Goal: Navigation & Orientation: Find specific page/section

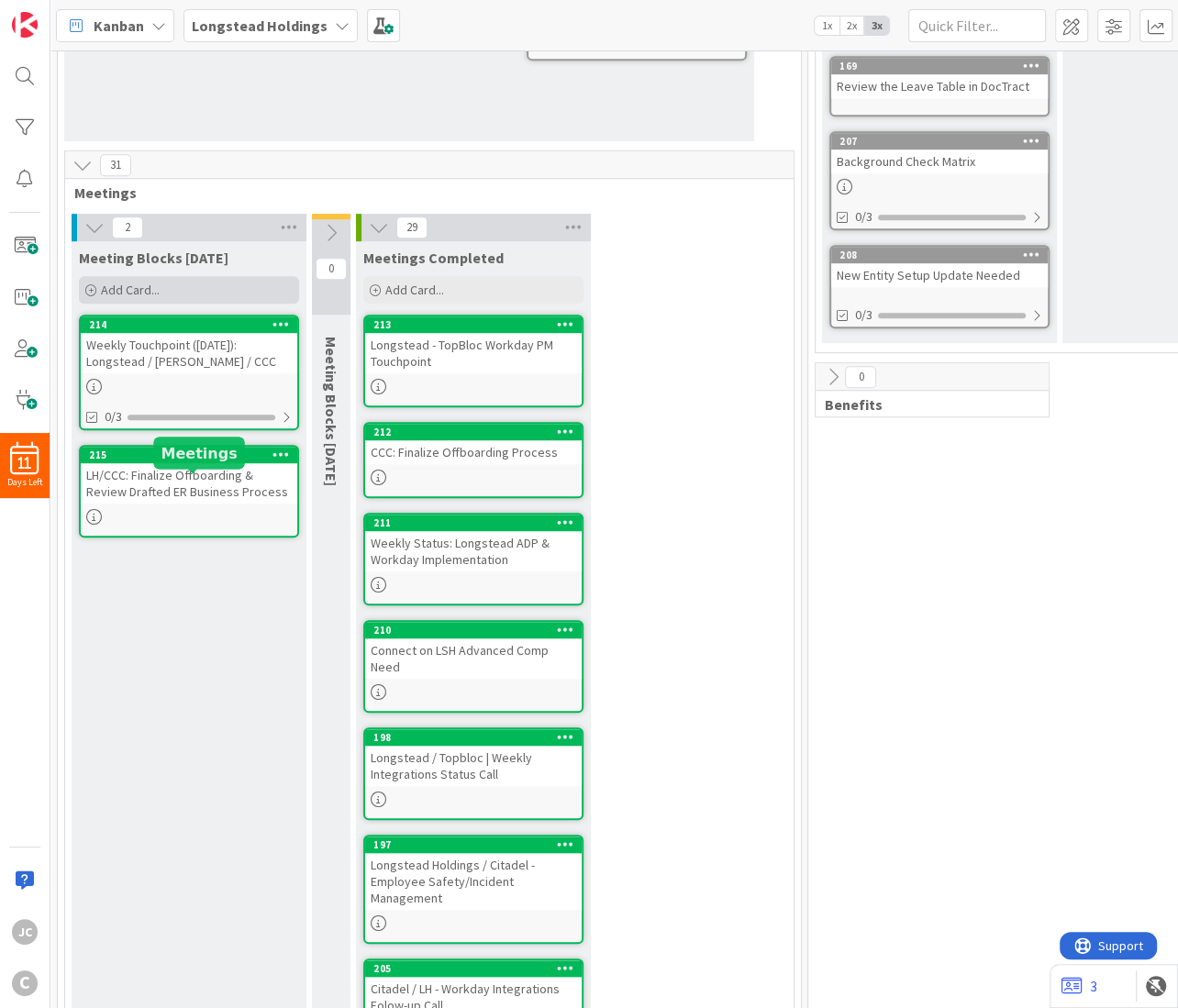
scroll to position [661, 0]
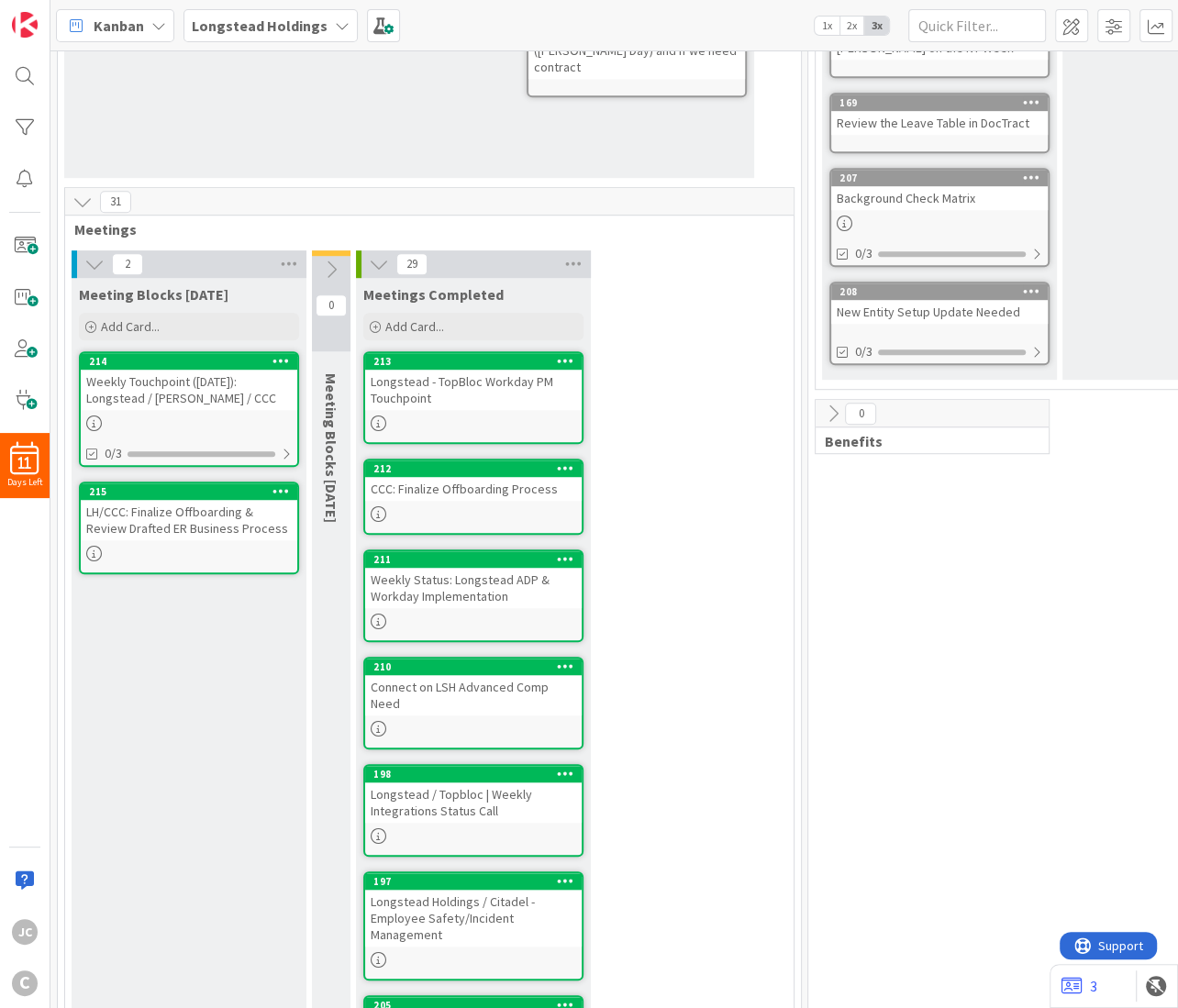
click at [182, 633] on div "Meeting Blocks [DATE] Add Card... 214 Weekly Touchpoint ([DATE]): Longstead / […" at bounding box center [188, 876] width 234 height 1197
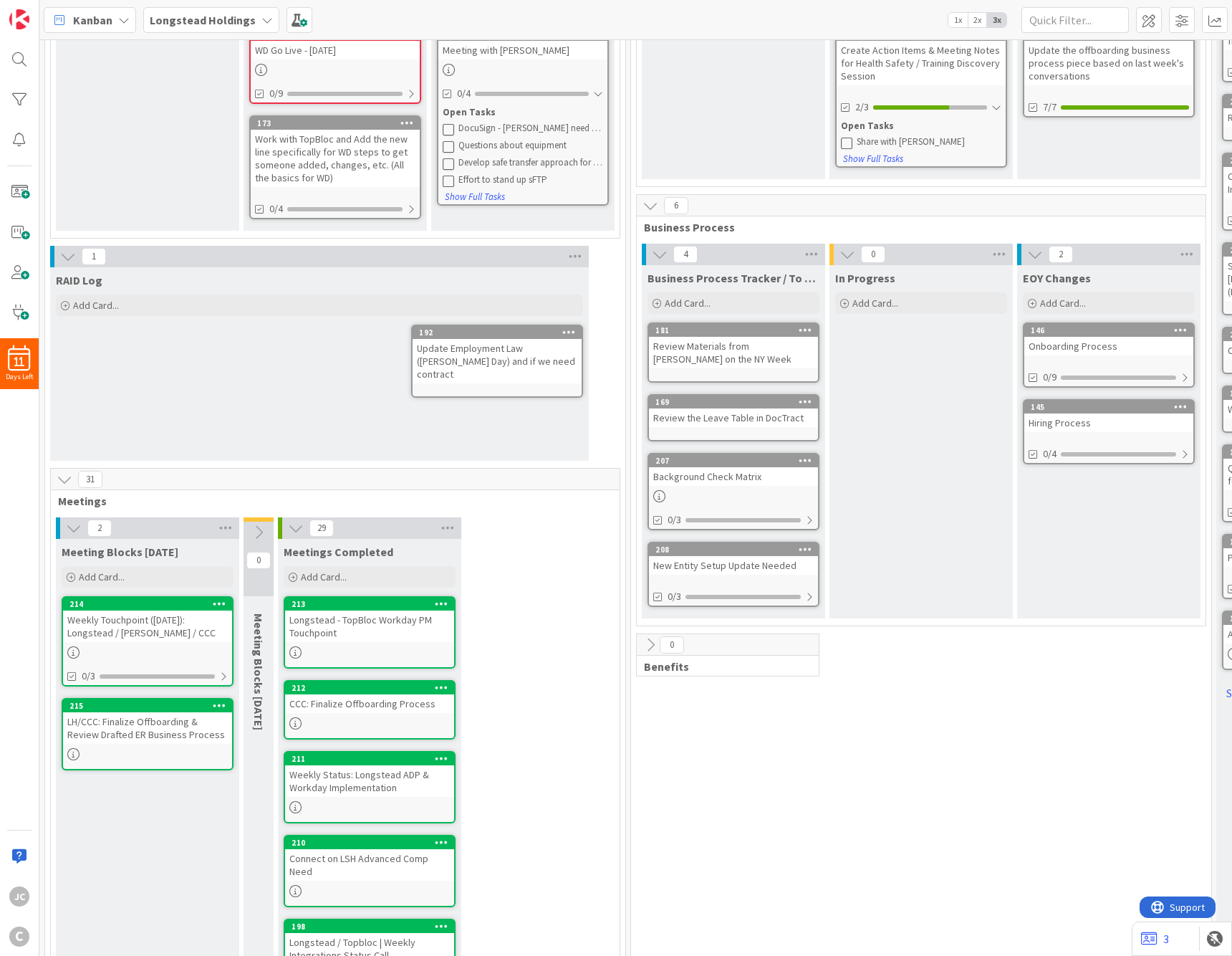
scroll to position [258, 0]
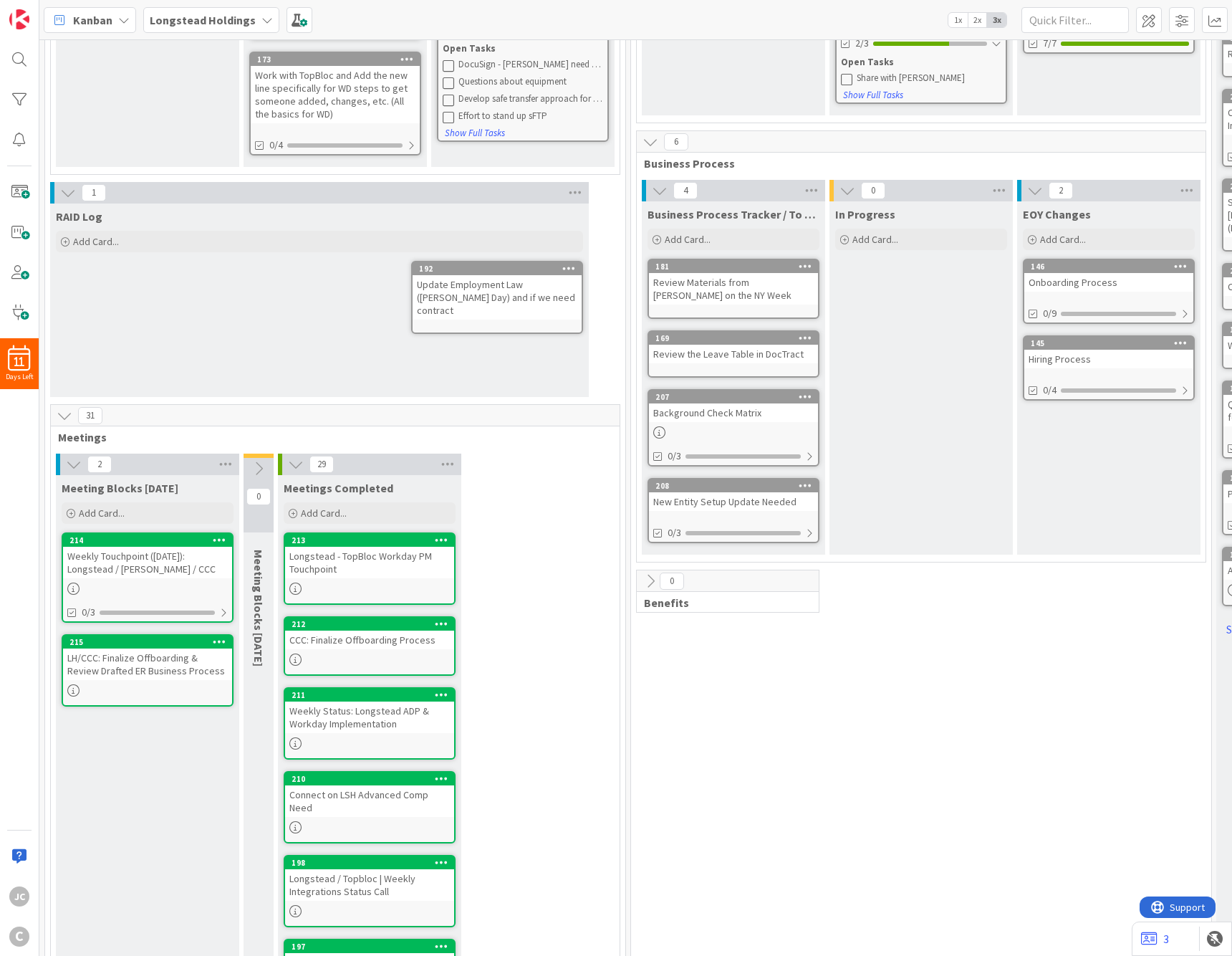
click at [358, 405] on div "31" at bounding box center [335, 415] width 569 height 22
click at [22, 365] on span "11" at bounding box center [19, 362] width 10 height 10
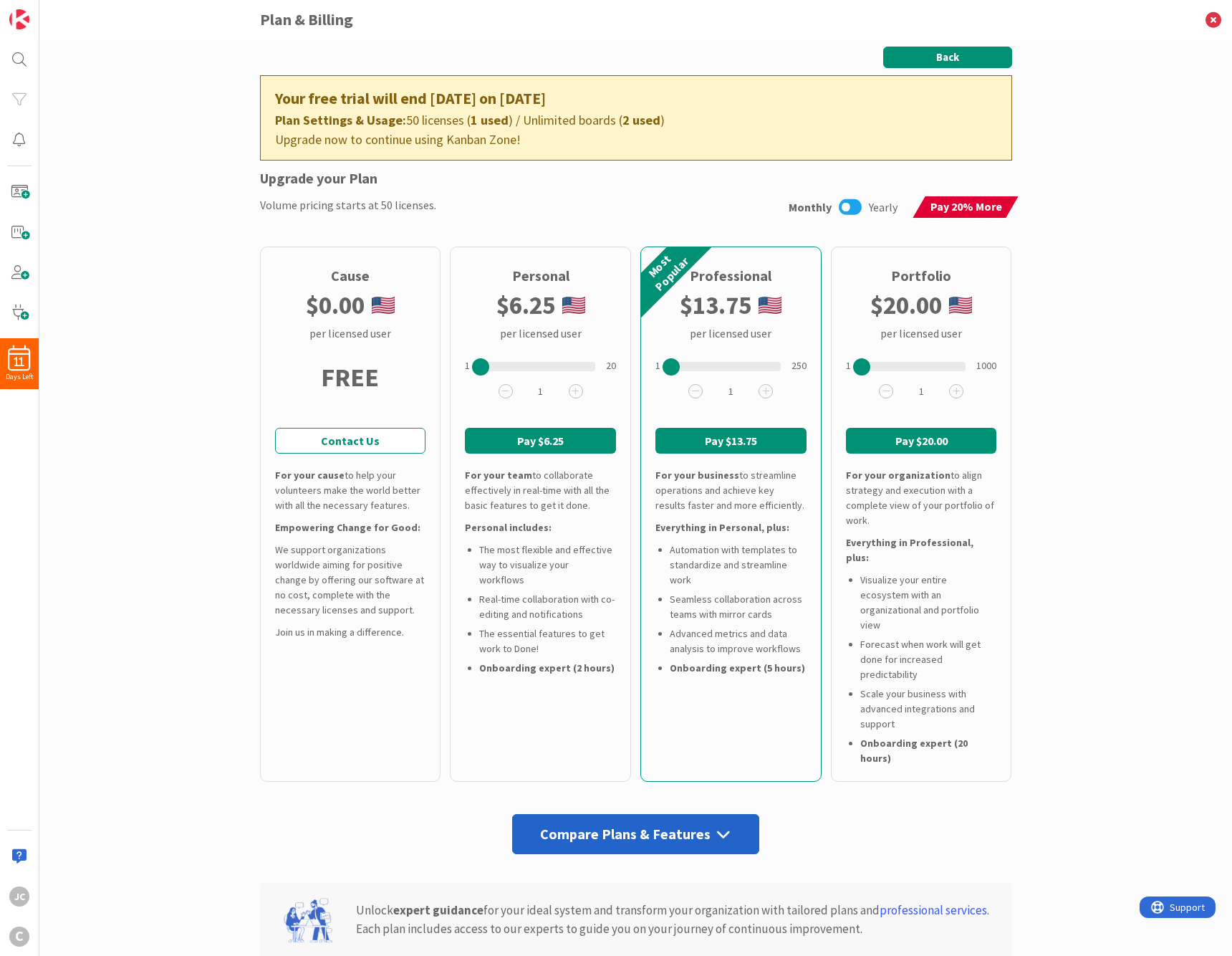
click at [919, 53] on button "Back" at bounding box center [947, 57] width 129 height 22
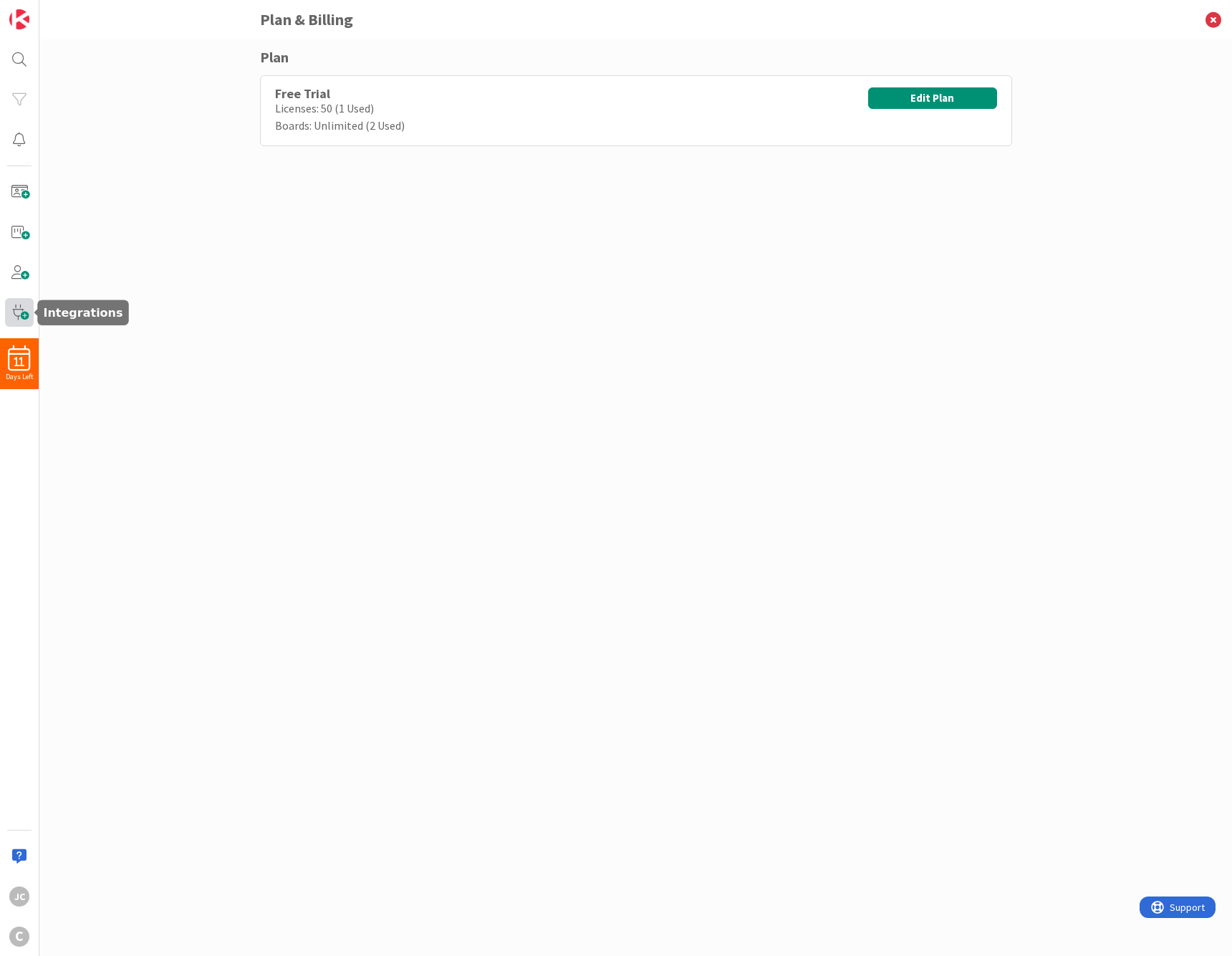
click at [21, 318] on span at bounding box center [20, 313] width 29 height 29
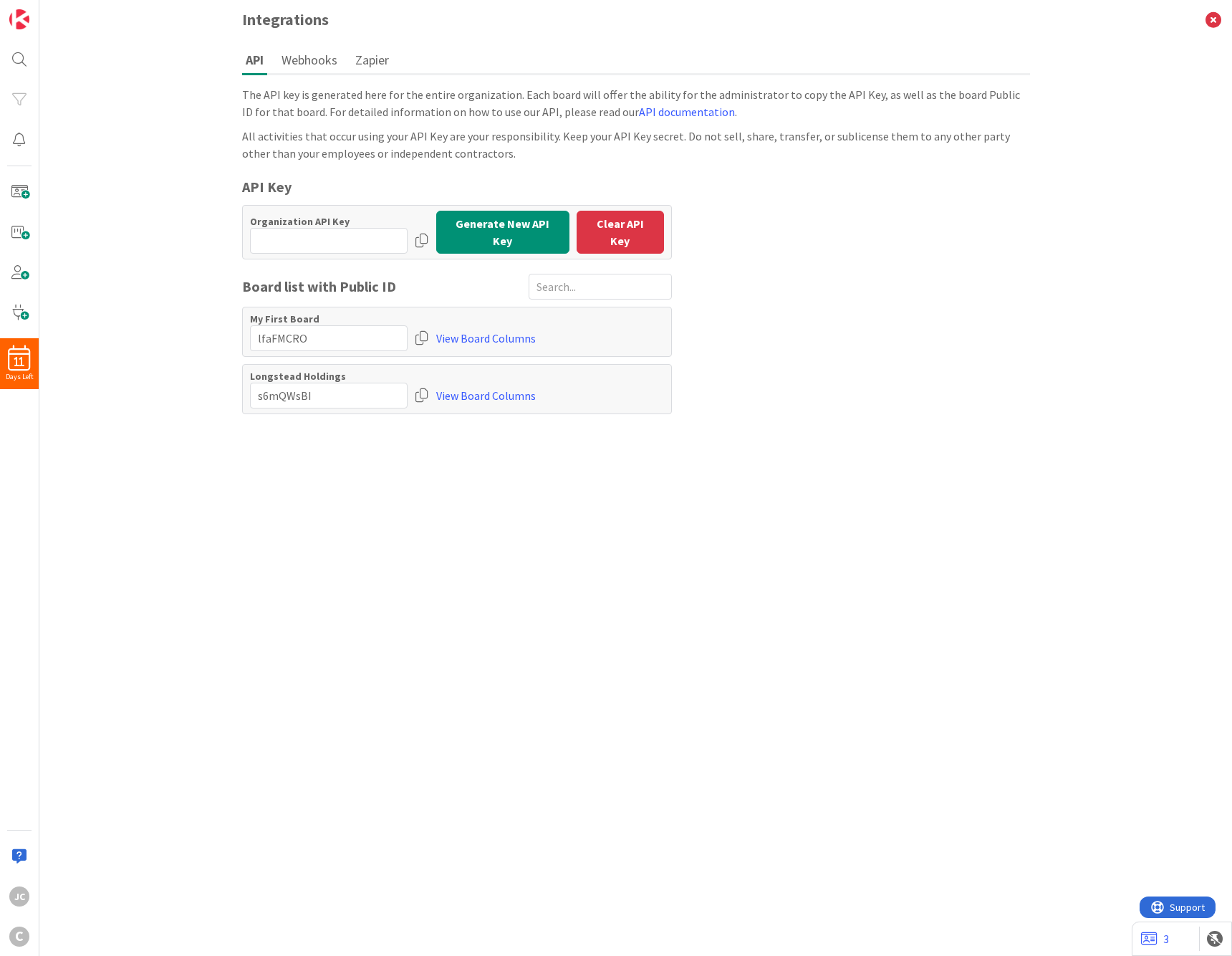
click at [19, 247] on div "11 Days Left JC C" at bounding box center [20, 478] width 39 height 956
click at [18, 227] on span at bounding box center [20, 232] width 29 height 29
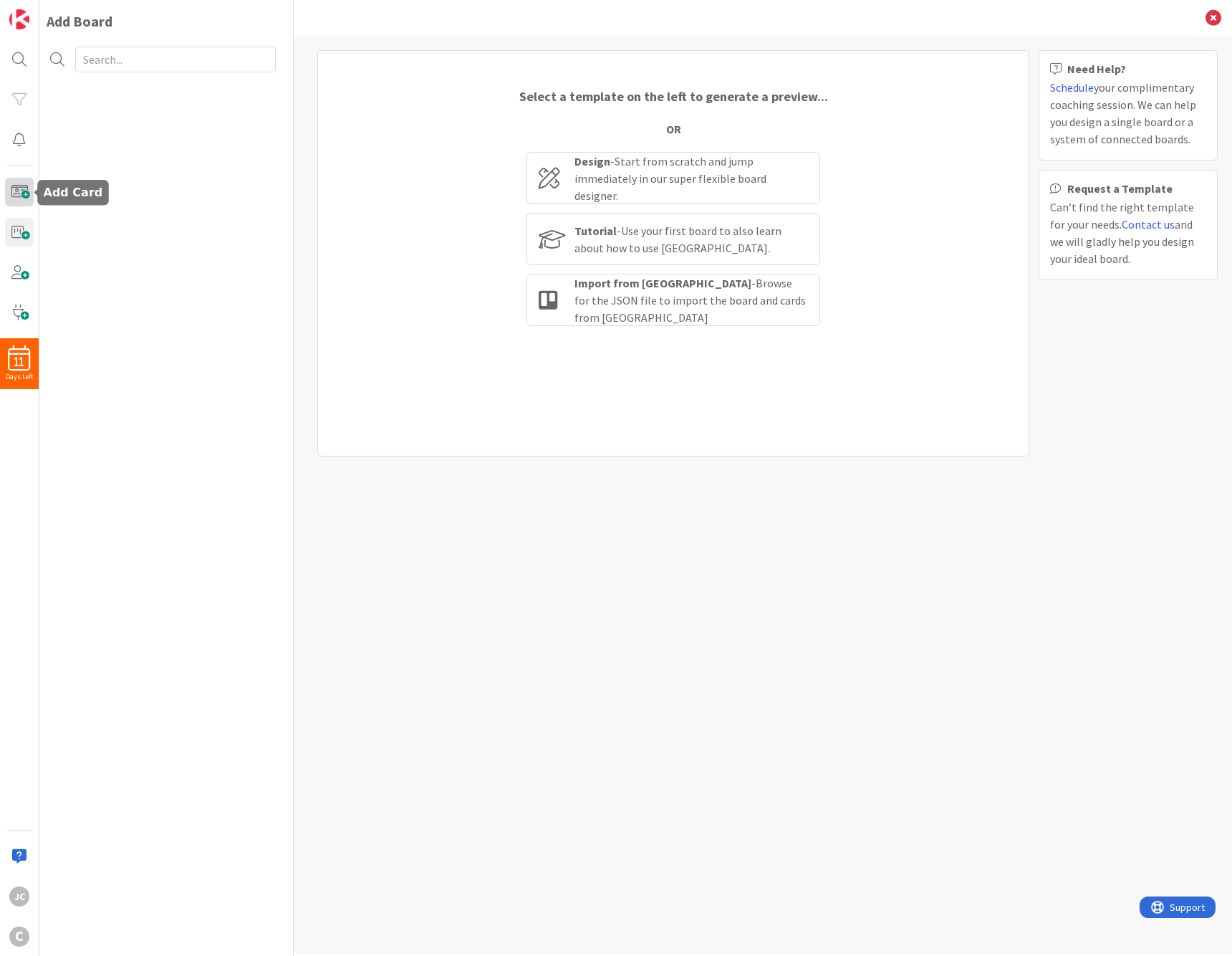
click at [14, 183] on span at bounding box center [20, 192] width 29 height 29
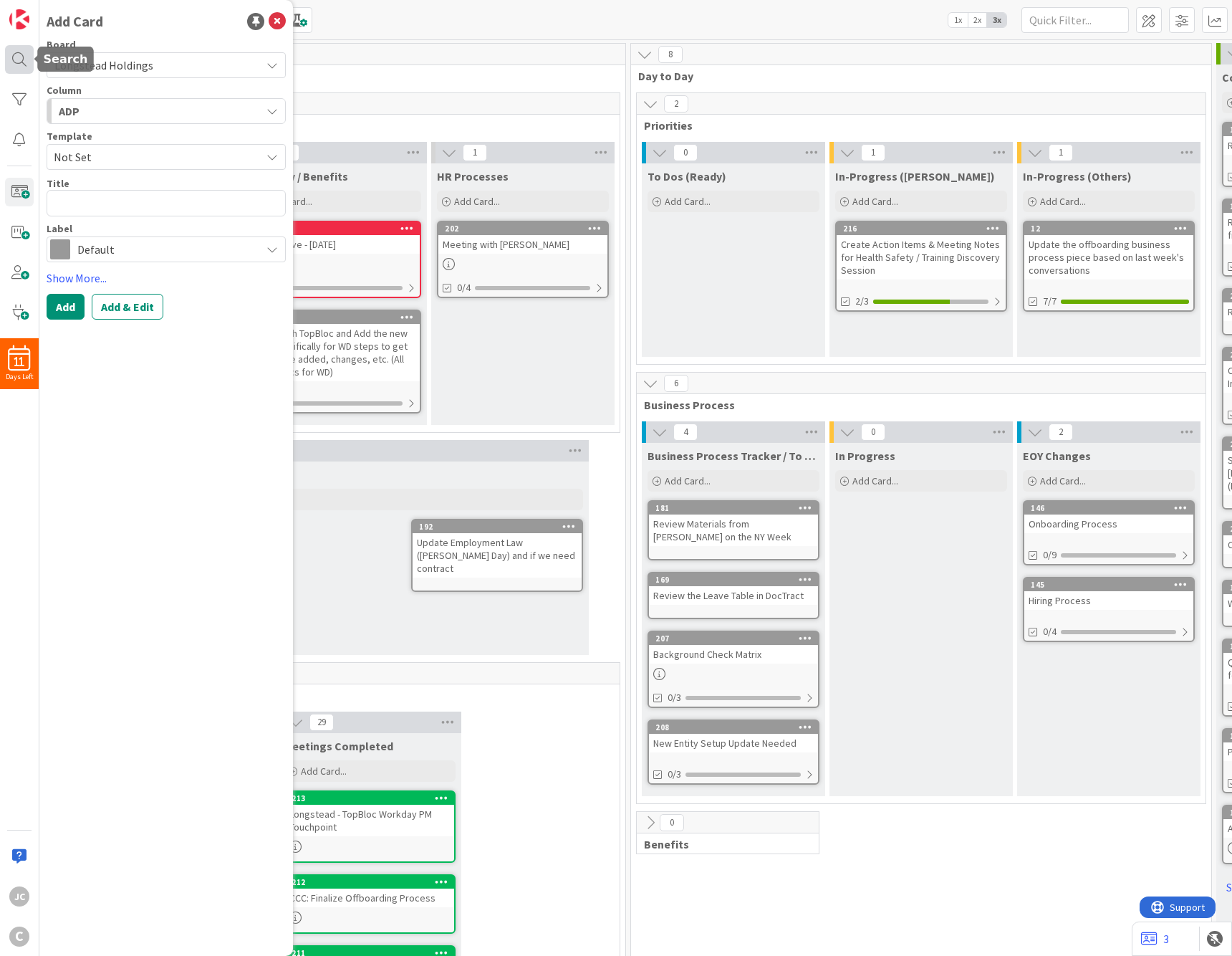
click at [7, 68] on div at bounding box center [20, 60] width 29 height 29
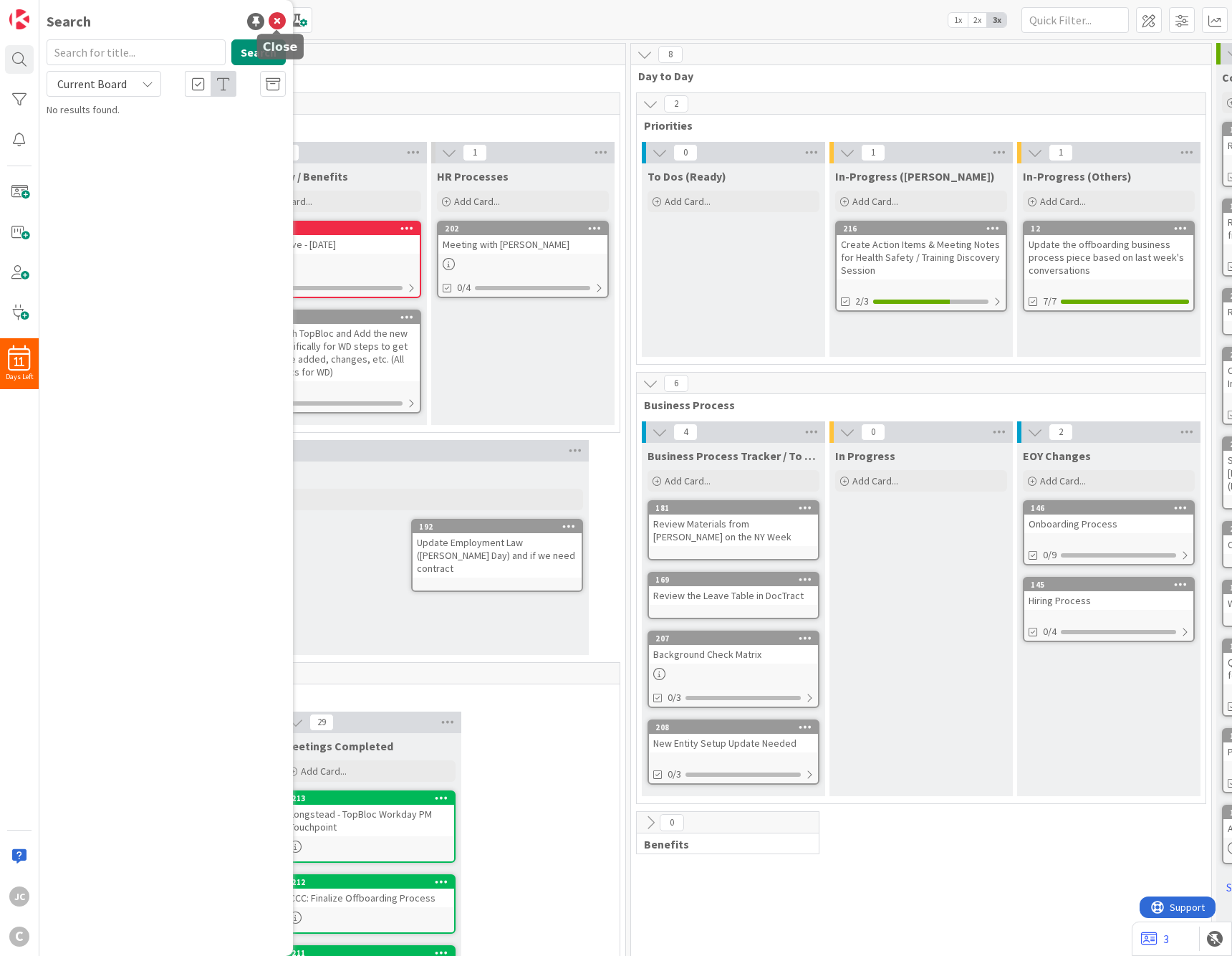
click at [282, 26] on icon at bounding box center [277, 21] width 17 height 17
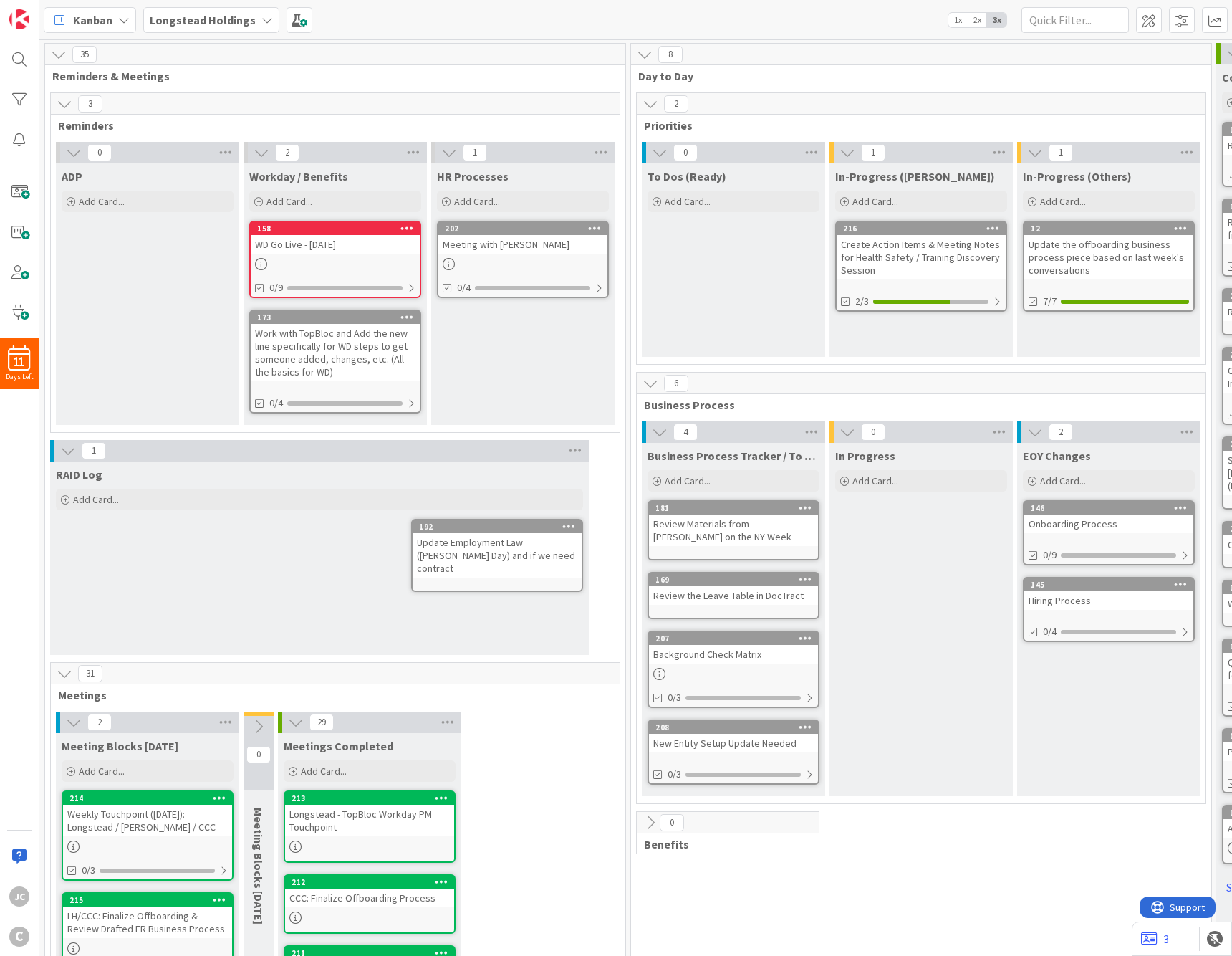
click at [197, 628] on div "RAID Log Add Card... 192 Update Employment Law ([PERSON_NAME] Day) and if we ne…" at bounding box center [319, 557] width 538 height 194
click at [22, 133] on div at bounding box center [20, 139] width 29 height 29
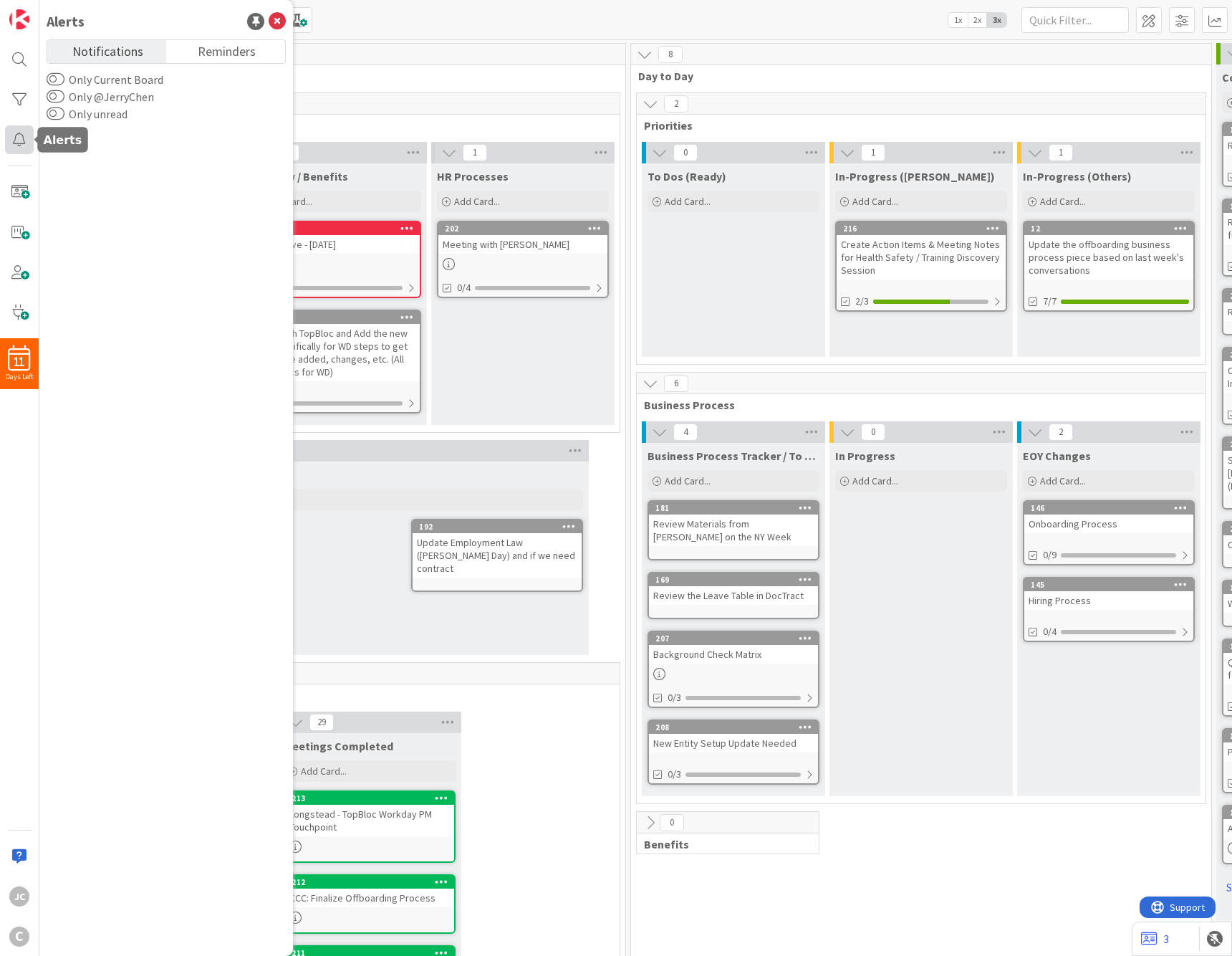
click at [22, 133] on div at bounding box center [20, 139] width 29 height 29
click at [14, 136] on div at bounding box center [20, 139] width 29 height 29
click at [275, 18] on icon at bounding box center [277, 21] width 17 height 17
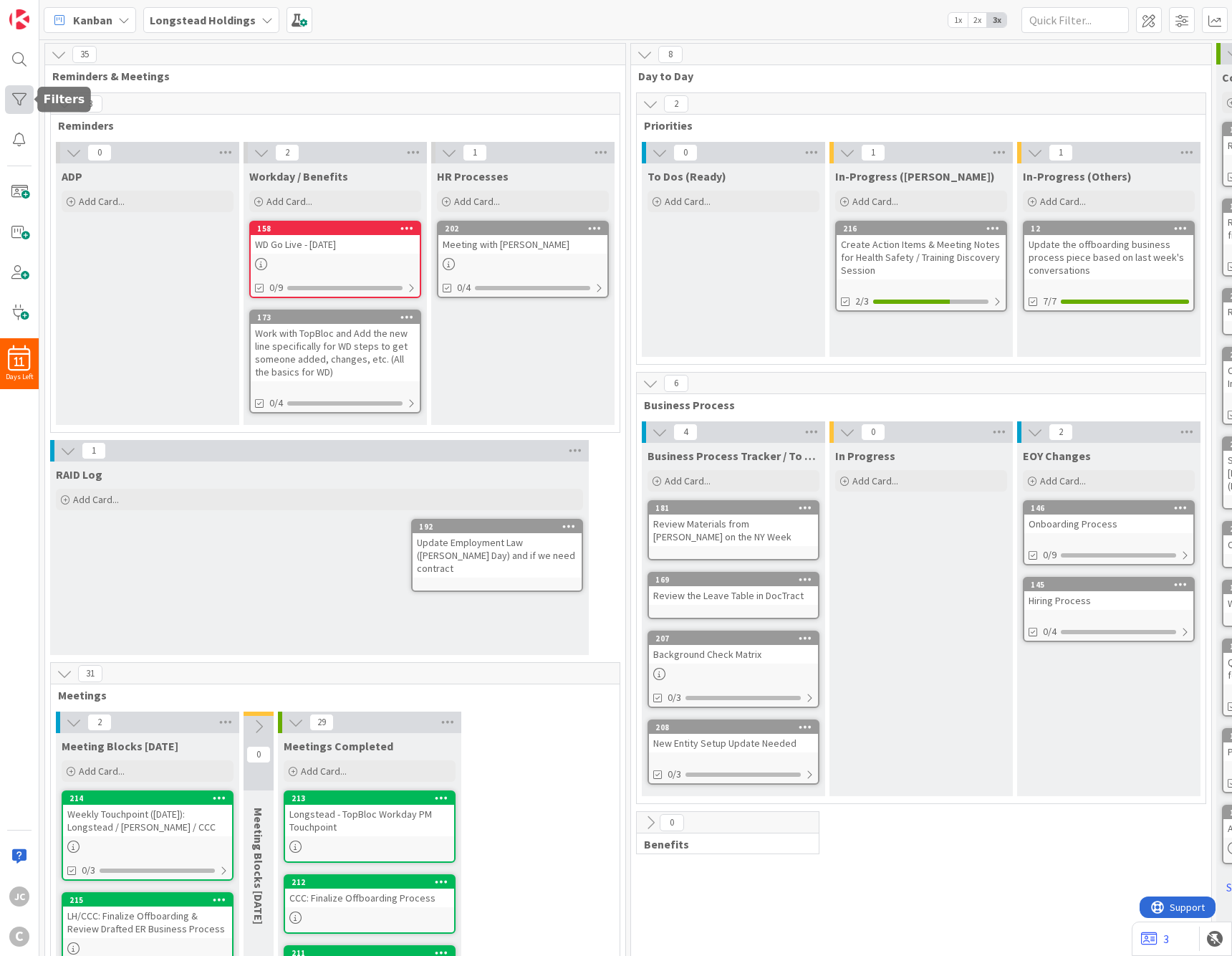
click at [15, 92] on div at bounding box center [20, 99] width 29 height 29
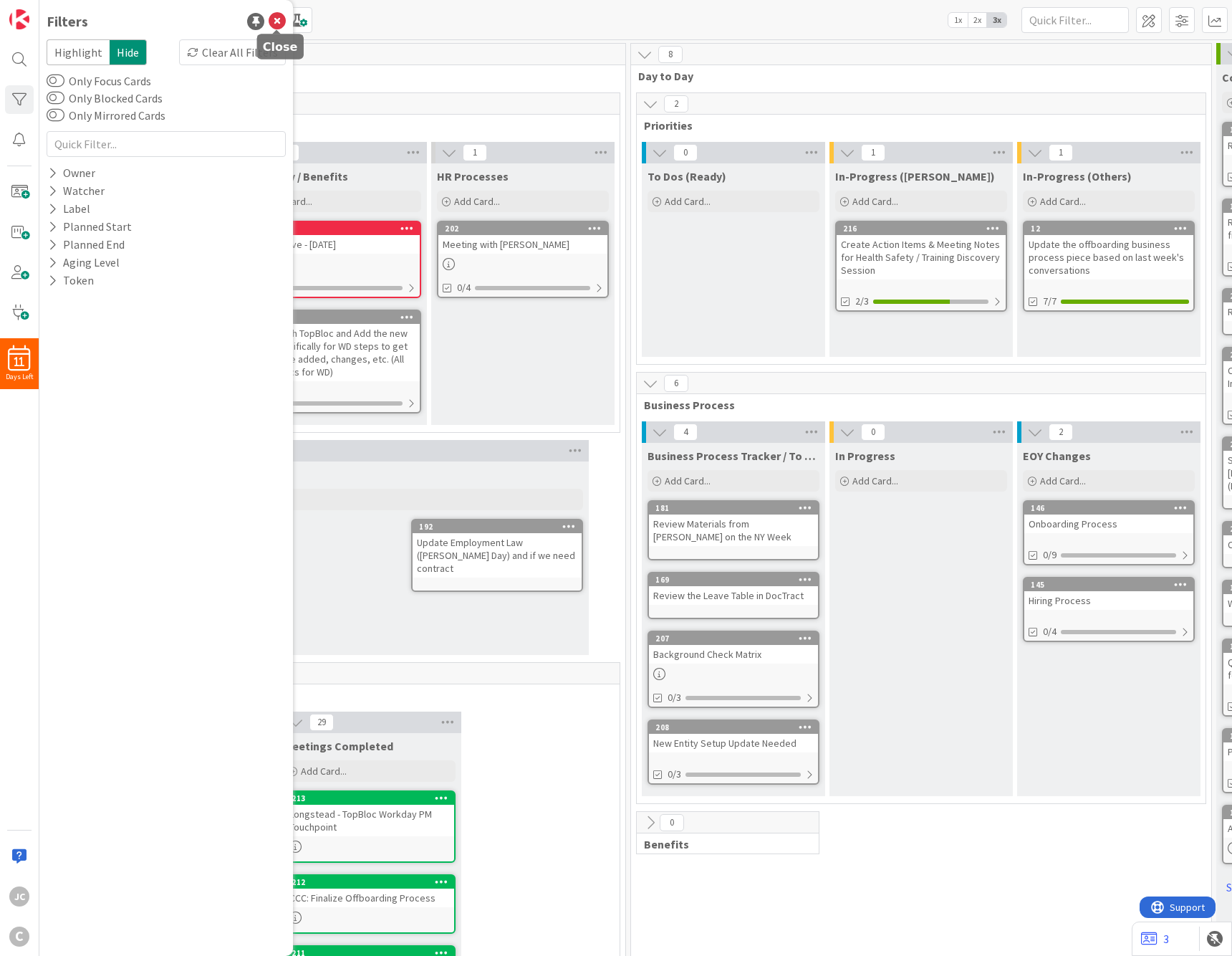
click at [282, 17] on icon at bounding box center [277, 21] width 17 height 17
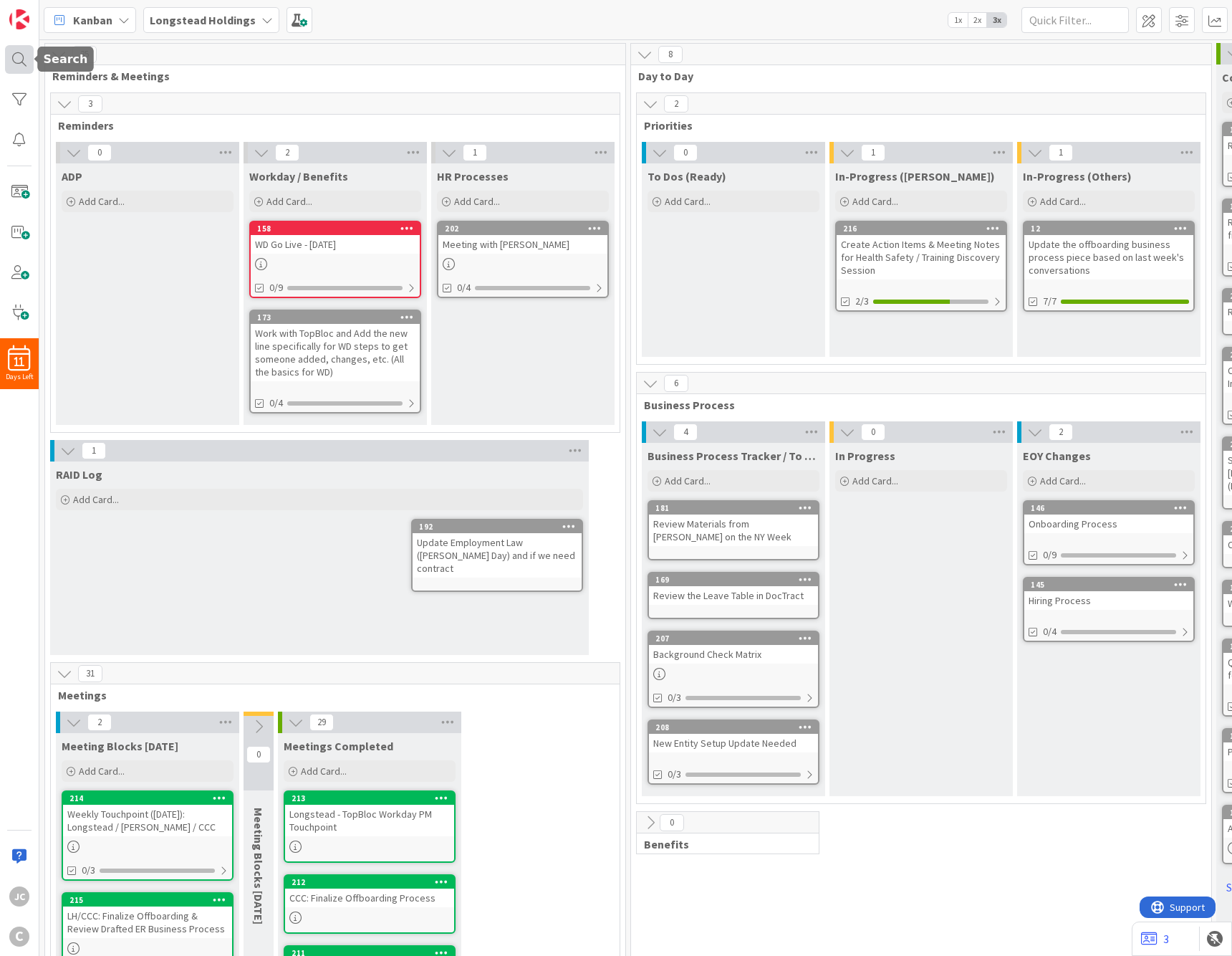
click at [11, 60] on div at bounding box center [20, 60] width 29 height 29
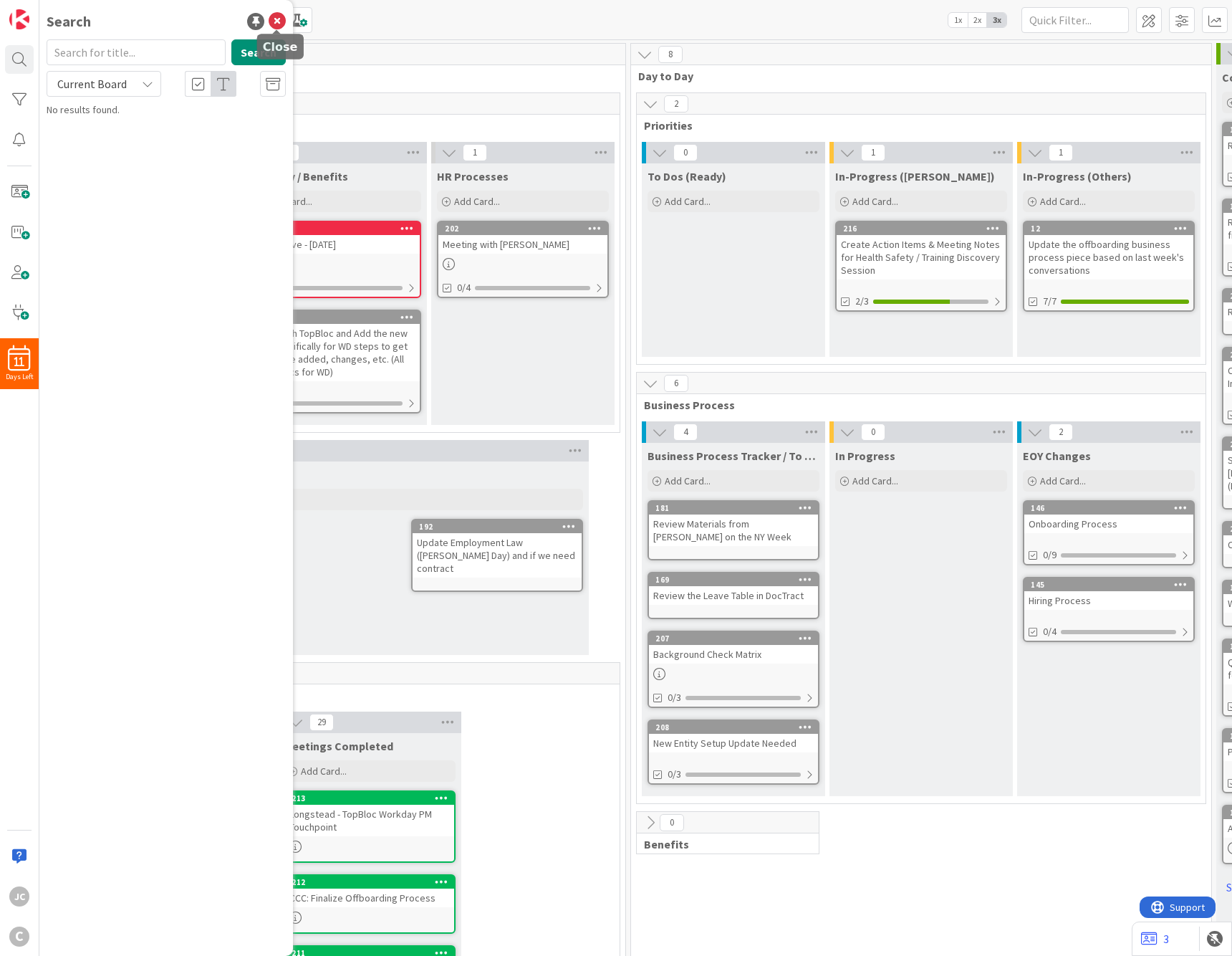
click at [282, 26] on icon at bounding box center [277, 21] width 17 height 17
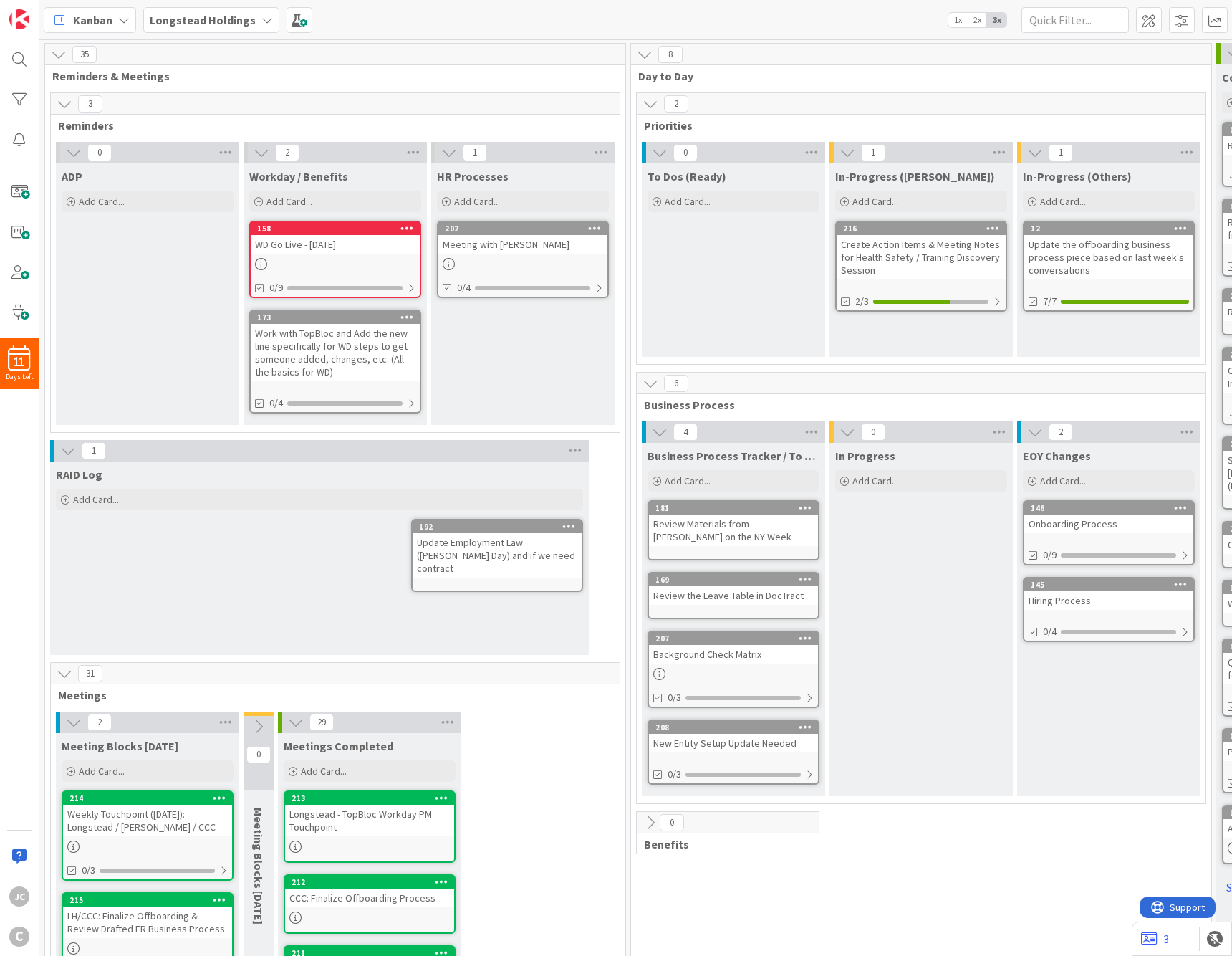
click at [919, 786] on div "2 Priorities 0 To Dos (Ready) Add Card... 1 In-Progress ([PERSON_NAME]) Add Car…" at bounding box center [921, 887] width 575 height 1590
